Goal: Task Accomplishment & Management: Use online tool/utility

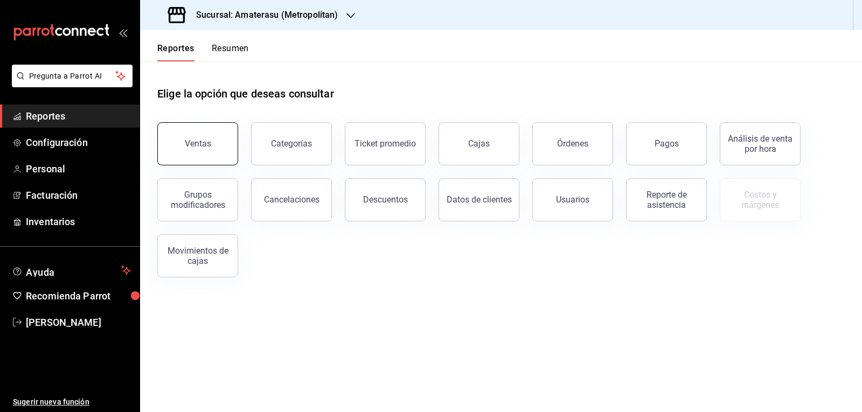
click at [202, 144] on div "Ventas" at bounding box center [198, 144] width 26 height 10
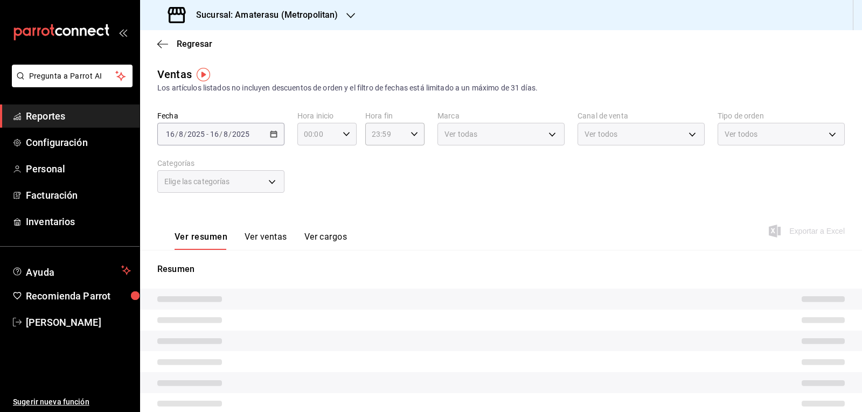
type input "05:00"
click at [343, 139] on div "05:00 Hora inicio" at bounding box center [327, 134] width 59 height 23
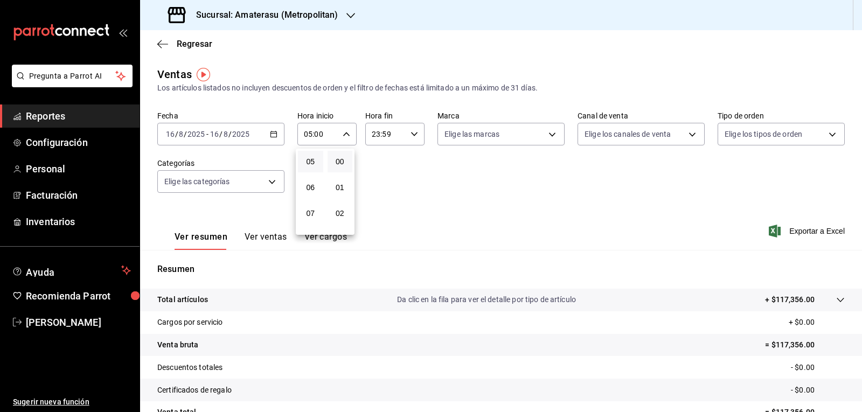
click at [435, 208] on div at bounding box center [431, 206] width 862 height 412
click at [510, 139] on body "Pregunta a Parrot AI Reportes Configuración Personal Facturación Inventarios Ay…" at bounding box center [431, 206] width 862 height 412
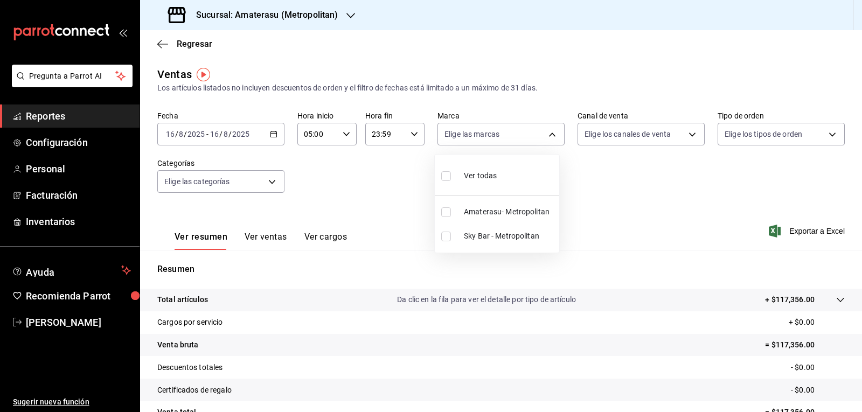
click at [447, 240] on input "checkbox" at bounding box center [446, 237] width 10 height 10
checkbox input "true"
type input "f3afaab8-8c3d-4e49-a299-af9bdf6027b2"
click at [554, 136] on body "Pregunta a Parrot AI Reportes Configuración Personal Facturación Inventarios Ay…" at bounding box center [431, 206] width 862 height 412
click at [450, 232] on input "checkbox" at bounding box center [446, 237] width 10 height 10
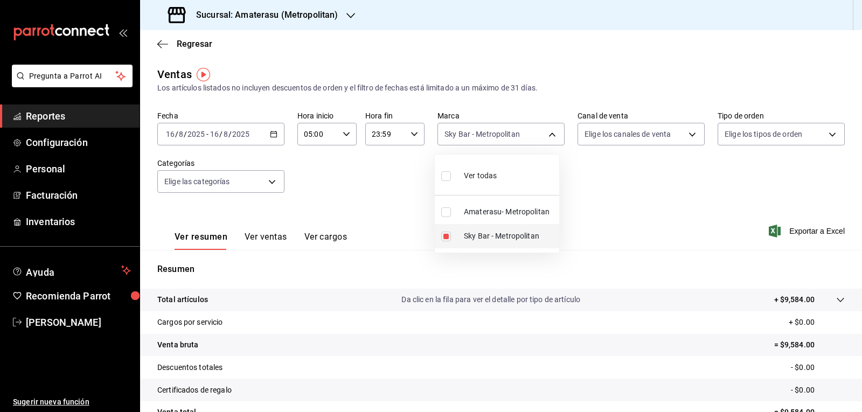
checkbox input "false"
click at [443, 213] on input "checkbox" at bounding box center [446, 213] width 10 height 10
checkbox input "true"
type input "e4cd7fcb-d45b-43ae-a99f-ad4ccfcd9032"
click at [365, 170] on div at bounding box center [431, 206] width 862 height 412
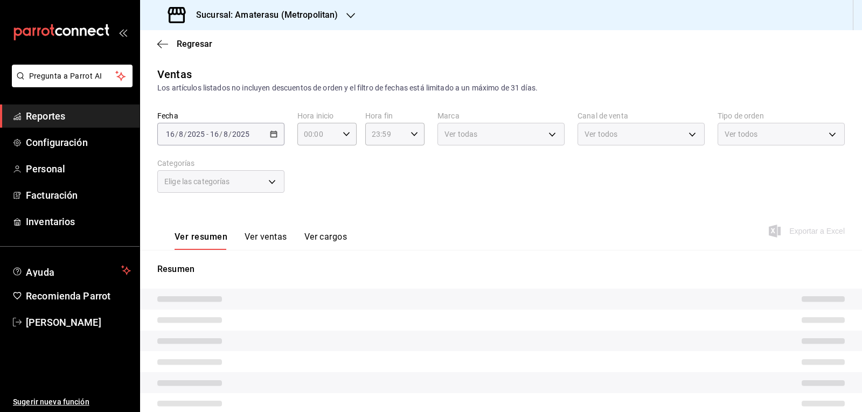
type input "05:00"
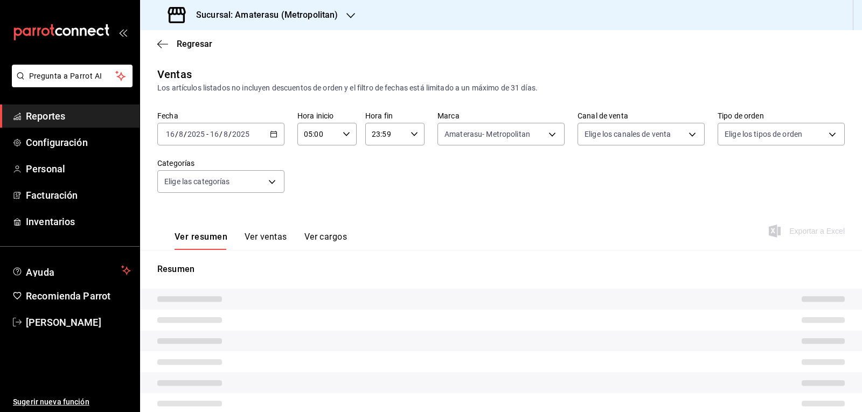
type input "e4cd7fcb-d45b-43ae-a99f-ad4ccfcd9032"
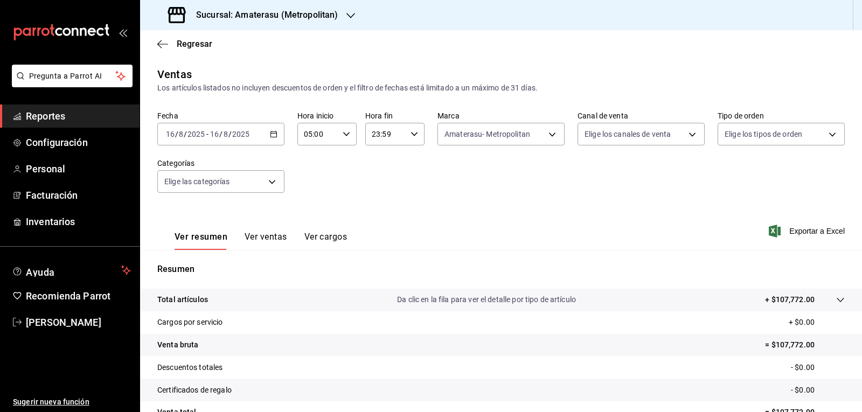
click at [522, 195] on div "Fecha 2025-08-16 16 / 8 / 2025 - 2025-08-16 16 / 8 / 2025 Hora inicio 05:00 Hor…" at bounding box center [501, 158] width 688 height 95
click at [547, 135] on body "Pregunta a Parrot AI Reportes Configuración Personal Facturación Inventarios Ay…" at bounding box center [431, 206] width 862 height 412
click at [654, 262] on div at bounding box center [431, 206] width 862 height 412
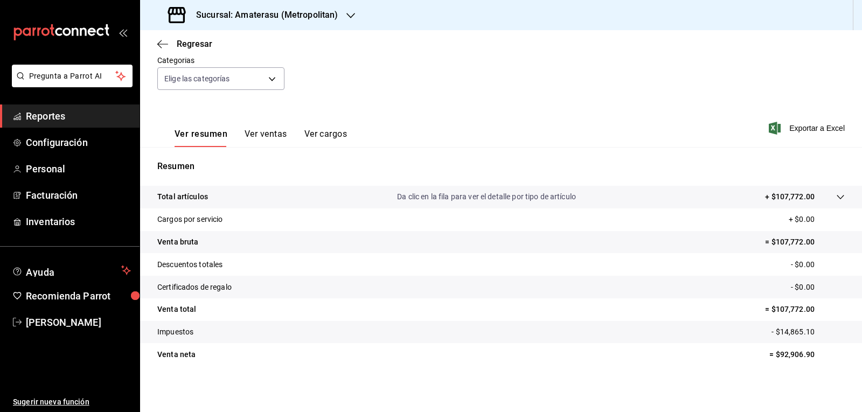
scroll to position [104, 0]
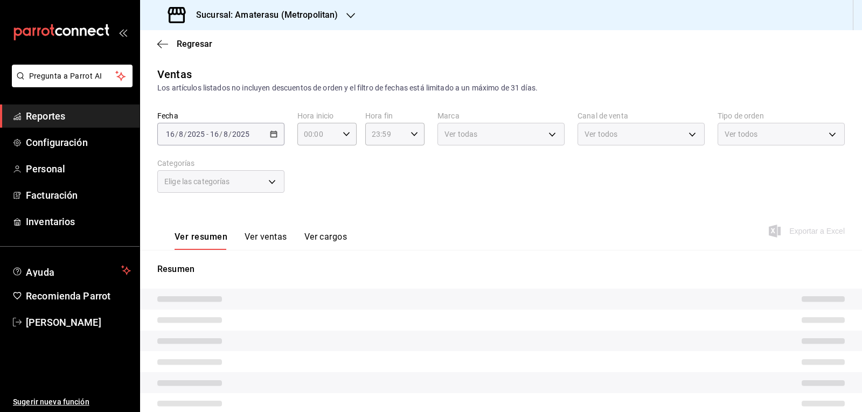
type input "05:00"
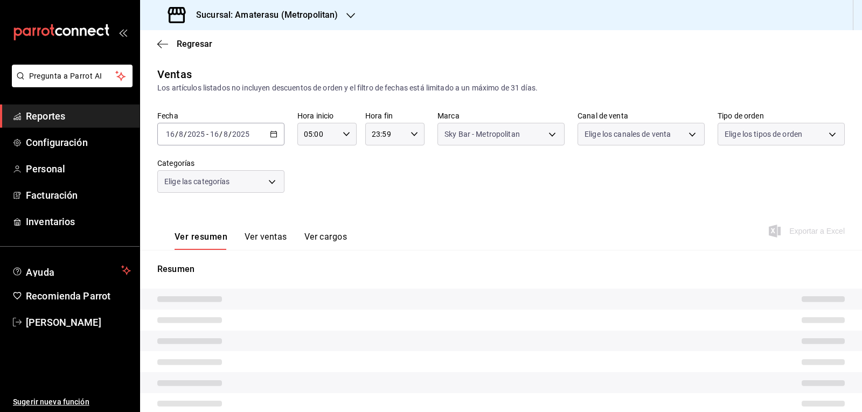
type input "f3afaab8-8c3d-4e49-a299-af9bdf6027b2"
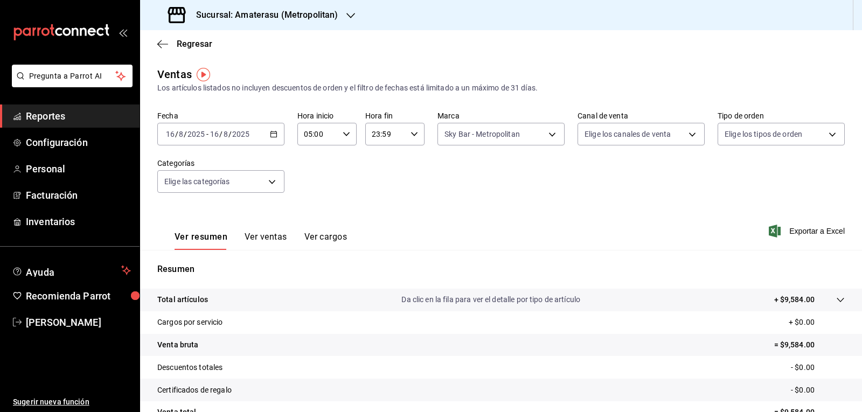
click at [570, 205] on div "Fecha [DATE] [DATE] - [DATE] [DATE] Hora inicio 05:00 Hora inicio Hora fin 23:5…" at bounding box center [501, 158] width 688 height 95
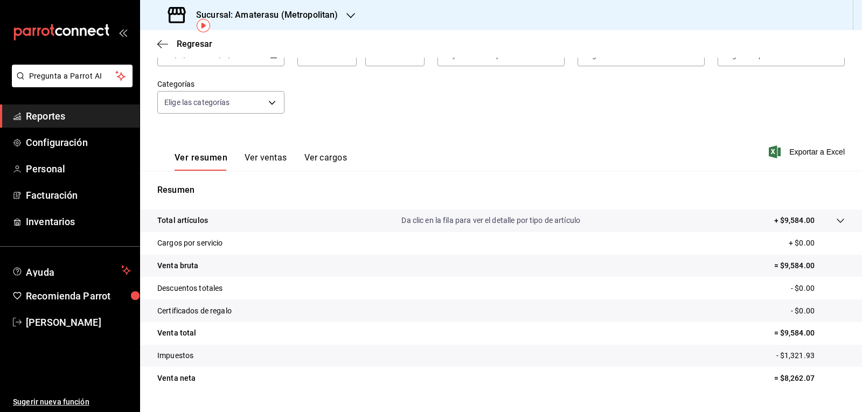
scroll to position [104, 0]
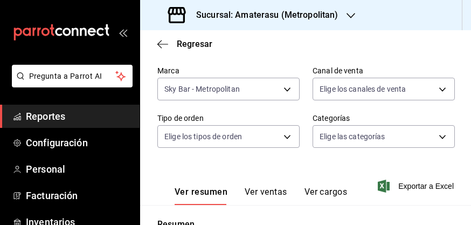
click at [238, 10] on div "Sucursal: Amaterasu (Metropolitan)" at bounding box center [254, 15] width 211 height 30
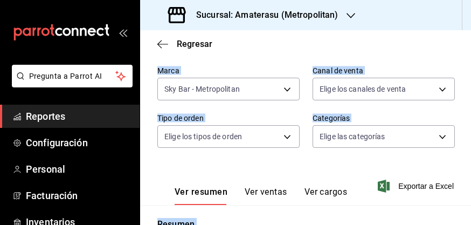
drag, startPoint x: 238, startPoint y: 10, endPoint x: 487, endPoint y: -31, distance: 252.4
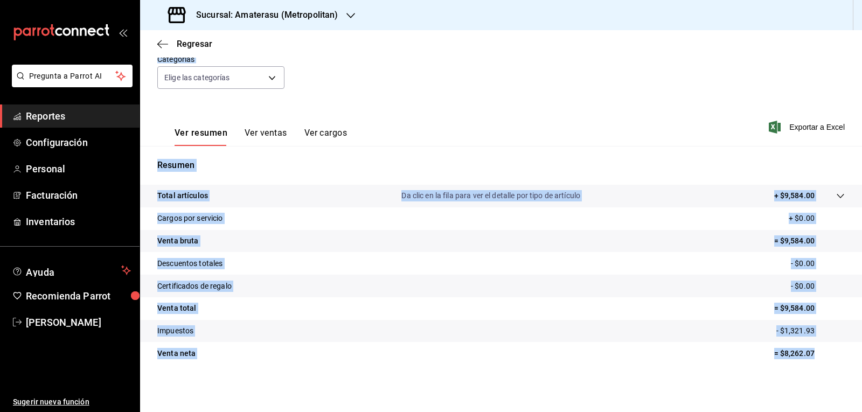
click at [423, 110] on div "Ver resumen Ver ventas Ver cargos Exportar a Excel" at bounding box center [501, 124] width 722 height 44
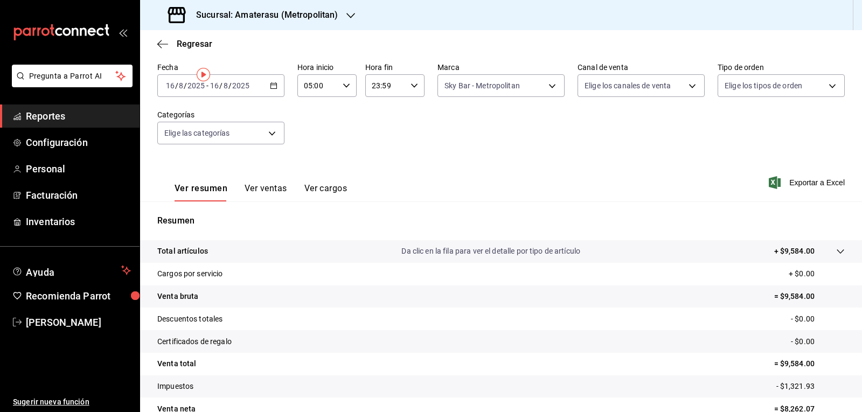
scroll to position [0, 0]
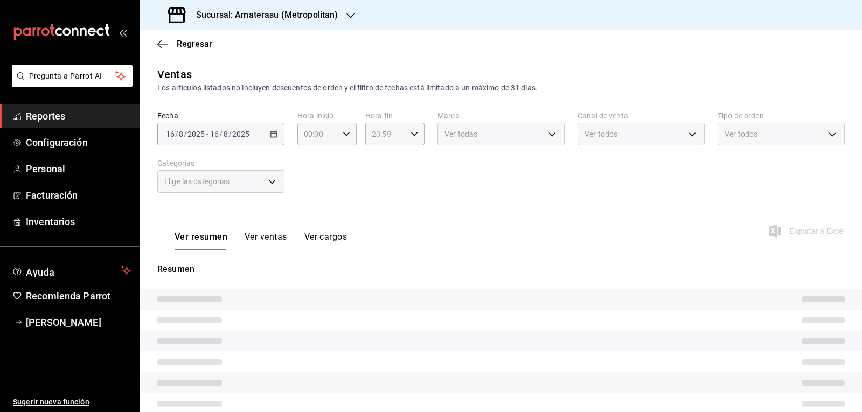
type input "05:00"
type input "e4cd7fcb-d45b-43ae-a99f-ad4ccfcd9032"
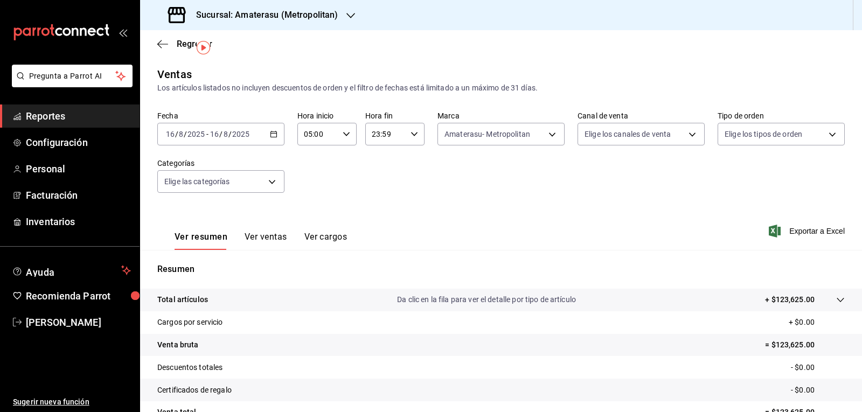
scroll to position [104, 0]
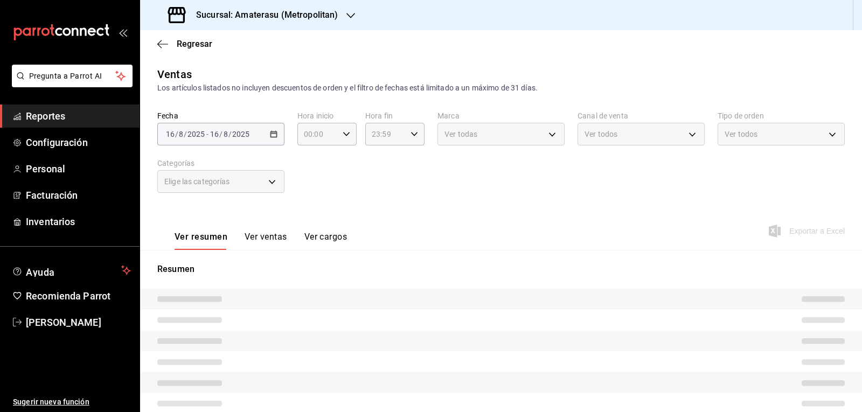
type input "05:00"
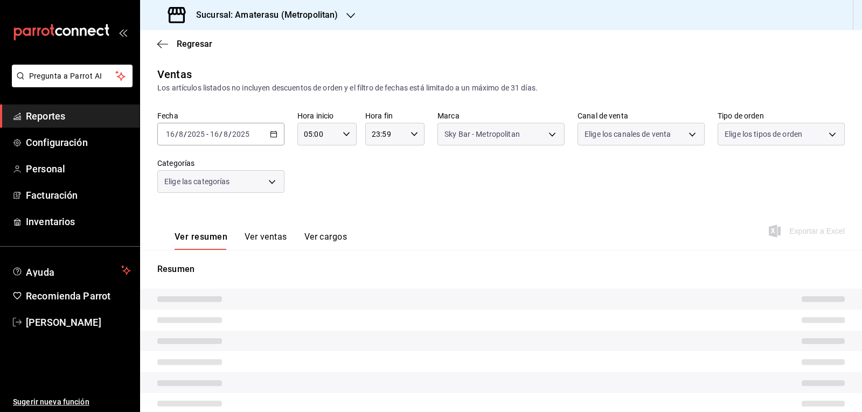
type input "f3afaab8-8c3d-4e49-a299-af9bdf6027b2"
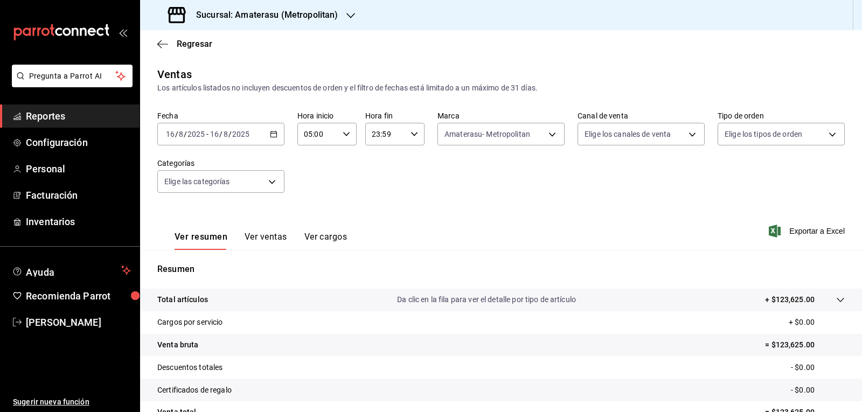
scroll to position [104, 0]
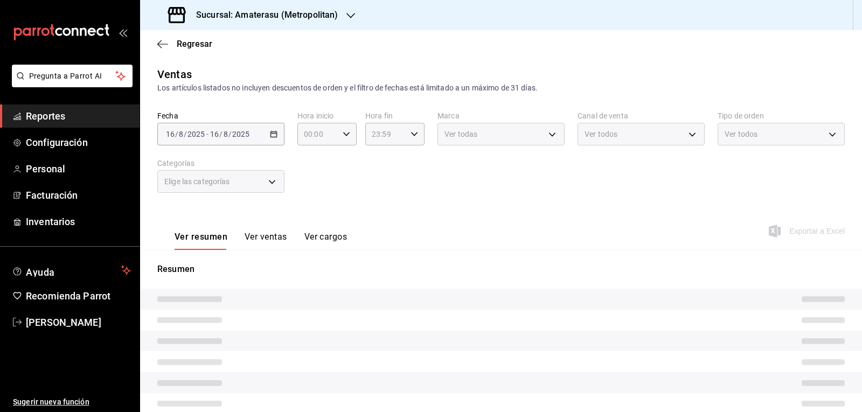
type input "05:00"
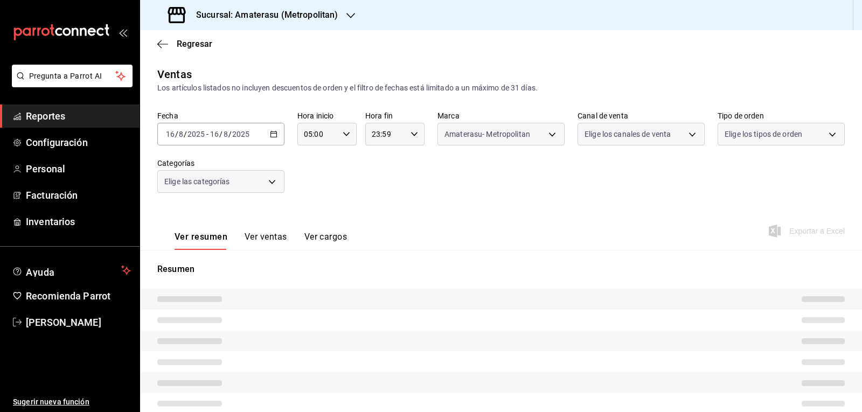
type input "e4cd7fcb-d45b-43ae-a99f-ad4ccfcd9032"
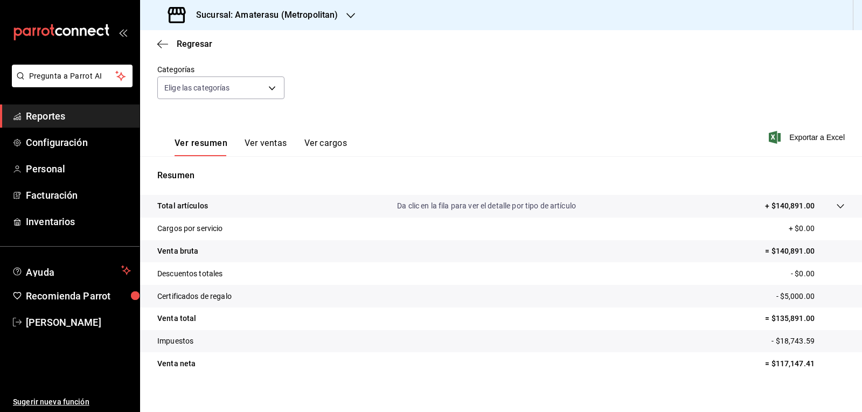
scroll to position [104, 0]
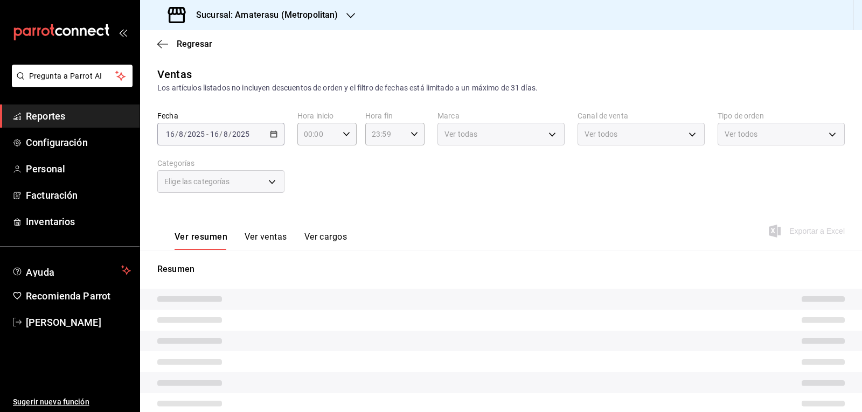
type input "05:00"
type input "f3afaab8-8c3d-4e49-a299-af9bdf6027b2"
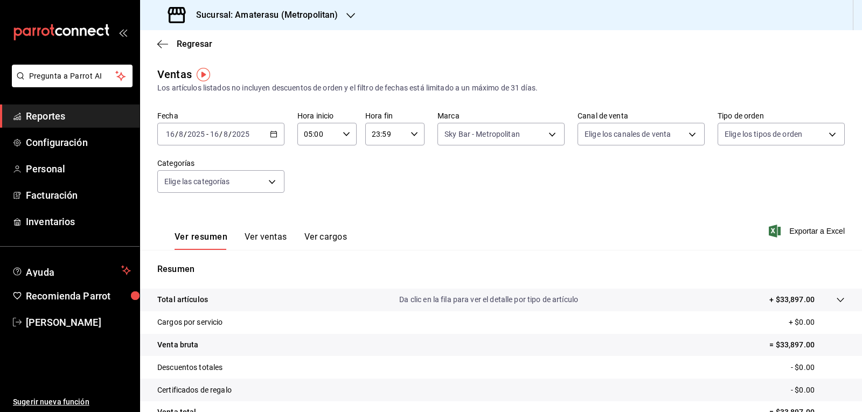
click at [275, 133] on \(Stroke\) "button" at bounding box center [274, 135] width 6 height 6
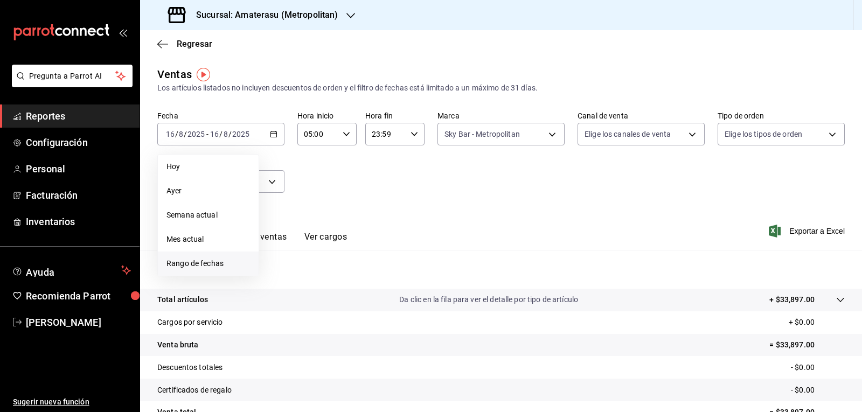
click at [210, 262] on span "Rango de fechas" at bounding box center [209, 263] width 84 height 11
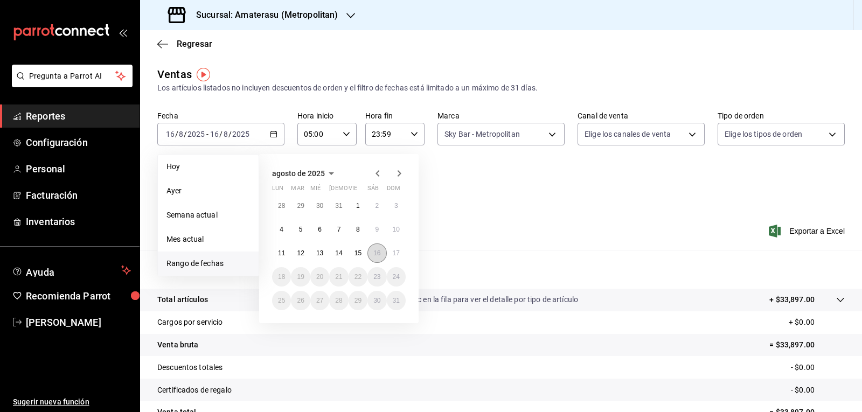
click at [372, 247] on button "16" at bounding box center [377, 253] width 19 height 19
click at [390, 247] on button "17" at bounding box center [396, 253] width 19 height 19
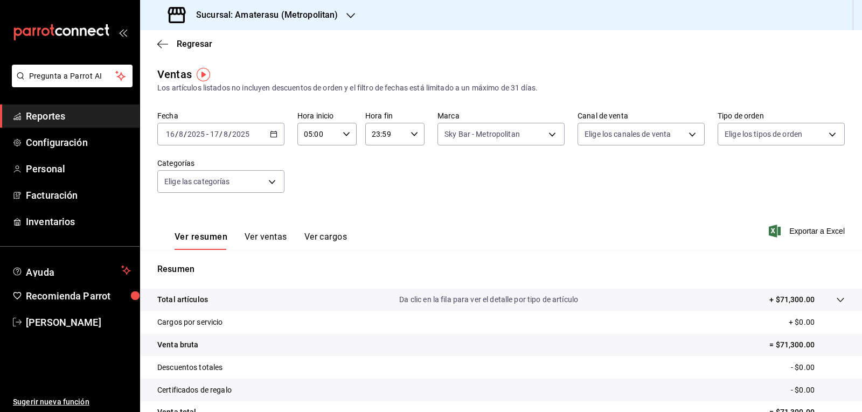
click at [412, 142] on div "23:59 Hora fin" at bounding box center [394, 134] width 59 height 23
click at [385, 164] on button "04" at bounding box center [377, 162] width 25 height 22
type input "04:59"
click at [499, 164] on div at bounding box center [431, 206] width 862 height 412
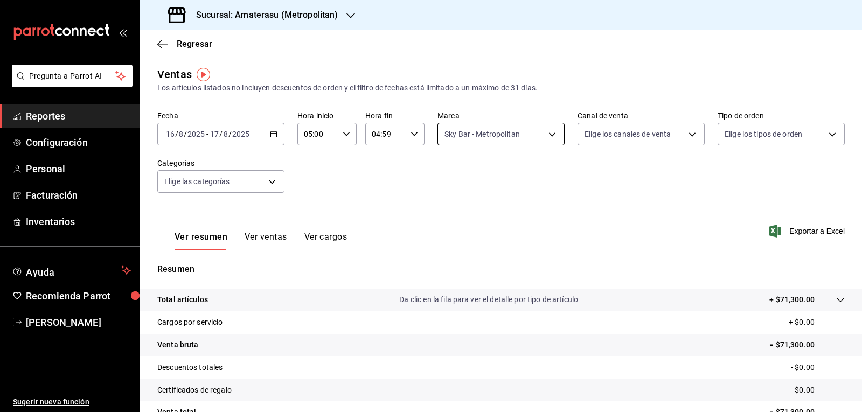
click at [540, 140] on body "Pregunta a Parrot AI Reportes Configuración Personal Facturación Inventarios Ay…" at bounding box center [431, 206] width 862 height 412
click at [588, 206] on div at bounding box center [431, 206] width 862 height 412
click at [274, 134] on icon "button" at bounding box center [274, 134] width 8 height 8
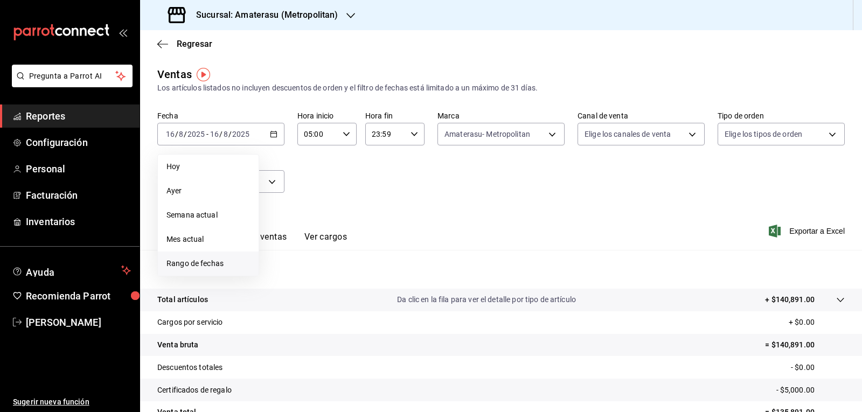
click at [219, 258] on li "Rango de fechas" at bounding box center [208, 264] width 101 height 24
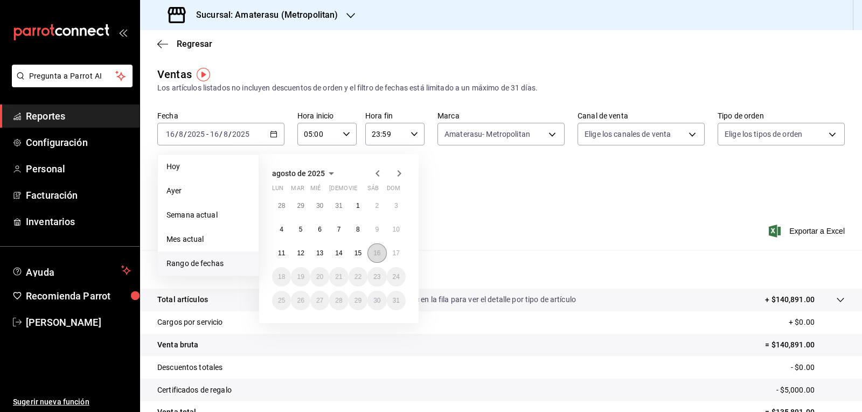
click at [374, 251] on abbr "16" at bounding box center [377, 254] width 7 height 8
click at [397, 250] on abbr "17" at bounding box center [396, 254] width 7 height 8
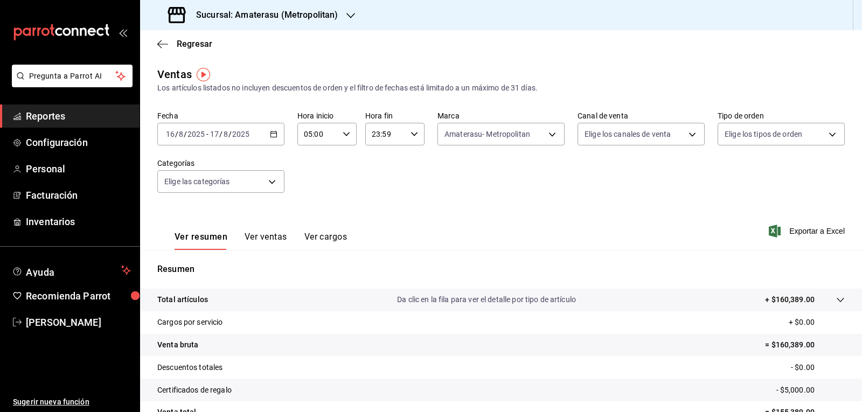
click at [415, 136] on div "23:59 Hora fin" at bounding box center [394, 134] width 59 height 23
click at [377, 213] on span "04" at bounding box center [377, 215] width 12 height 9
type input "04:59"
click at [507, 169] on div at bounding box center [431, 206] width 862 height 412
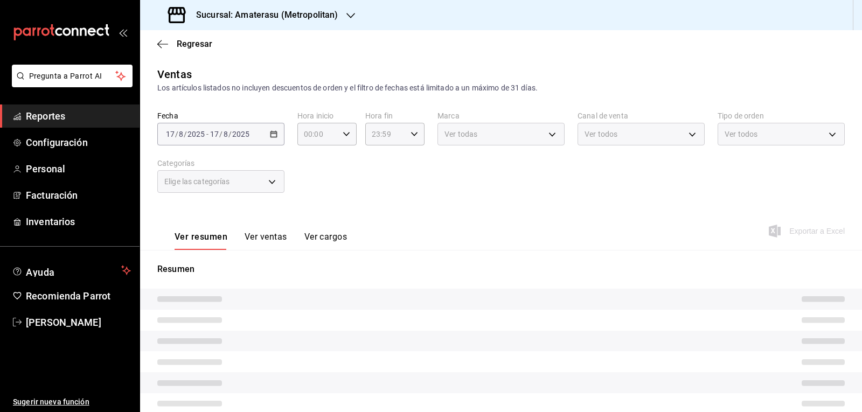
type input "05:00"
type input "04:59"
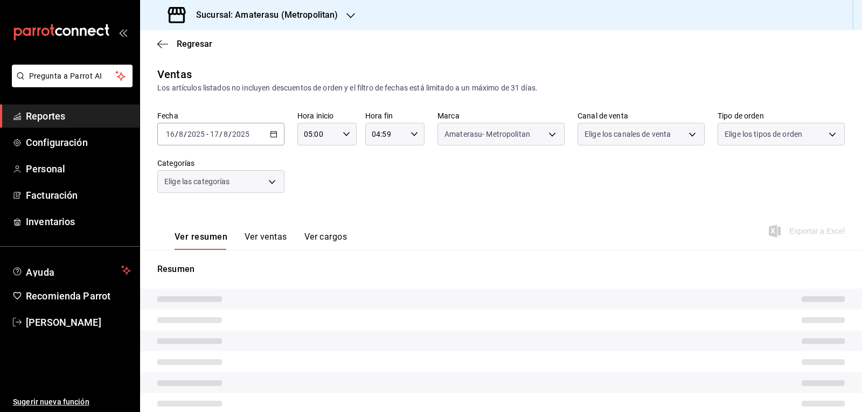
type input "e4cd7fcb-d45b-43ae-a99f-ad4ccfcd9032"
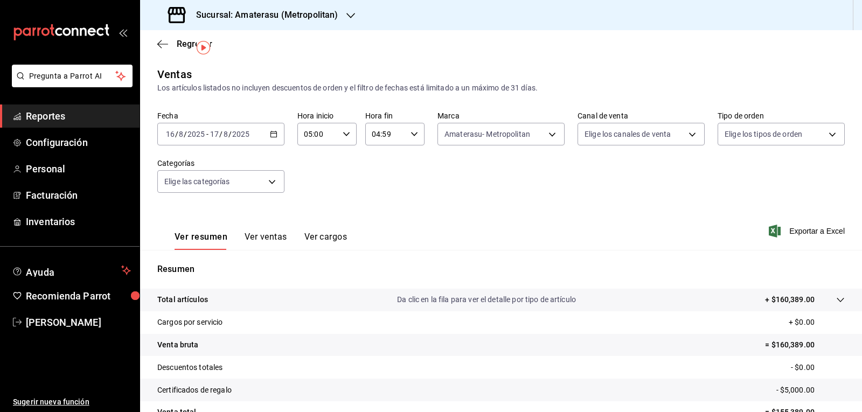
scroll to position [104, 0]
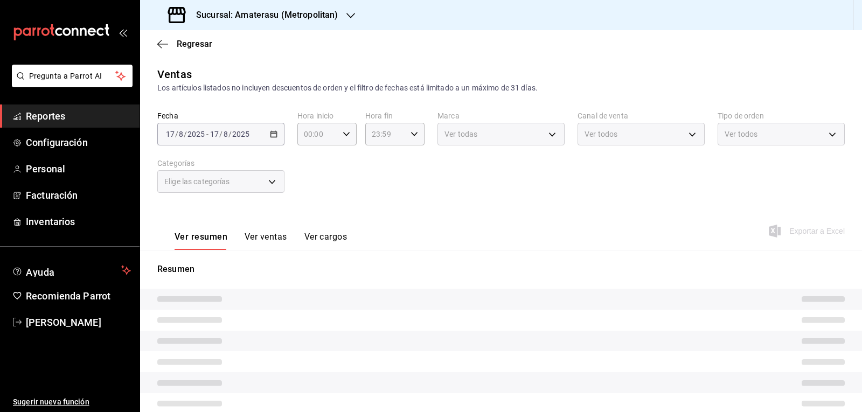
type input "05:00"
type input "04:59"
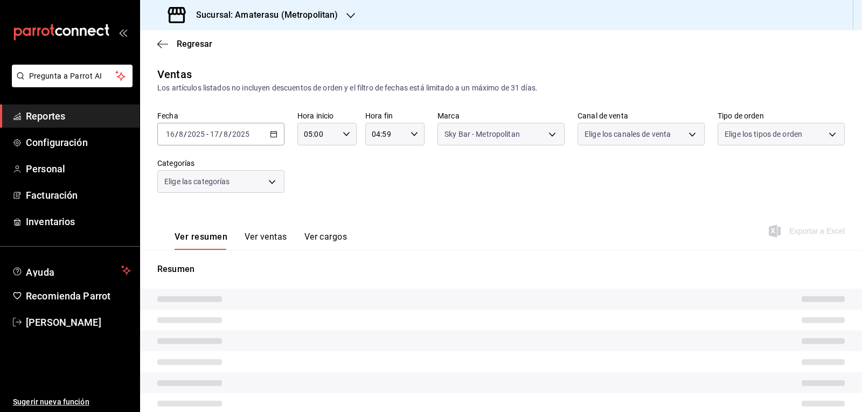
type input "f3afaab8-8c3d-4e49-a299-af9bdf6027b2"
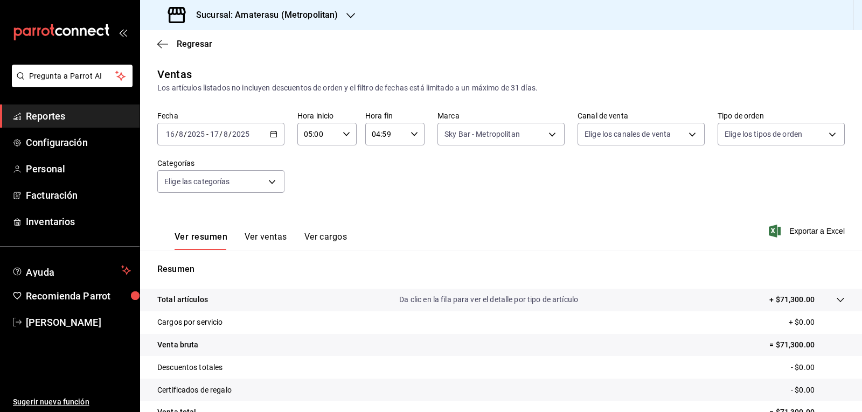
scroll to position [104, 0]
